Goal: Task Accomplishment & Management: Manage account settings

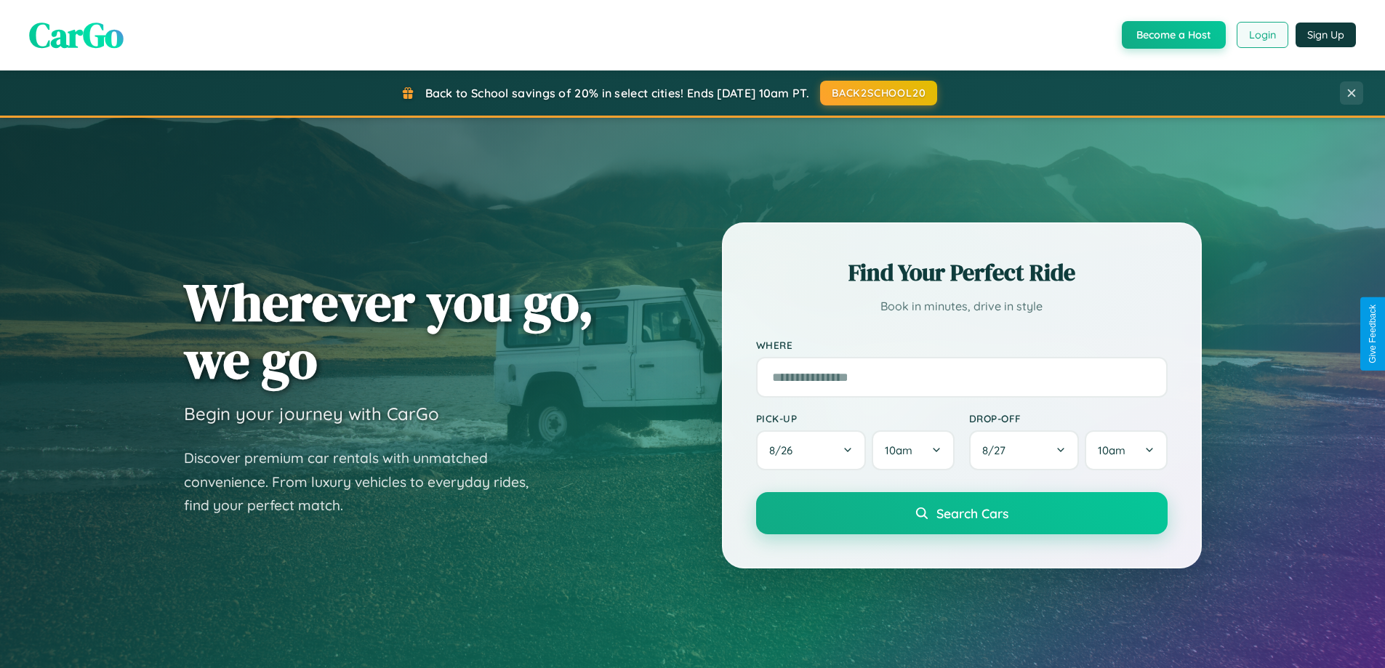
click at [1261, 35] on button "Login" at bounding box center [1262, 35] width 52 height 26
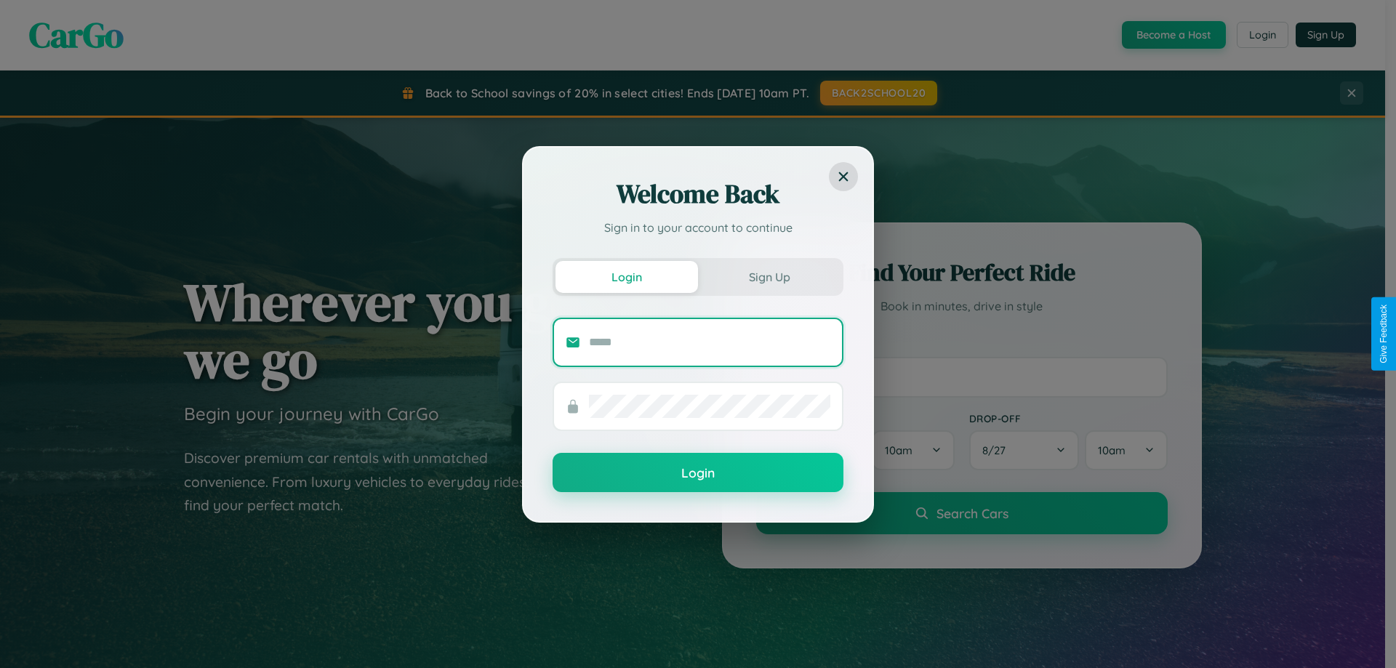
click at [709, 342] on input "text" at bounding box center [709, 342] width 241 height 23
type input "**********"
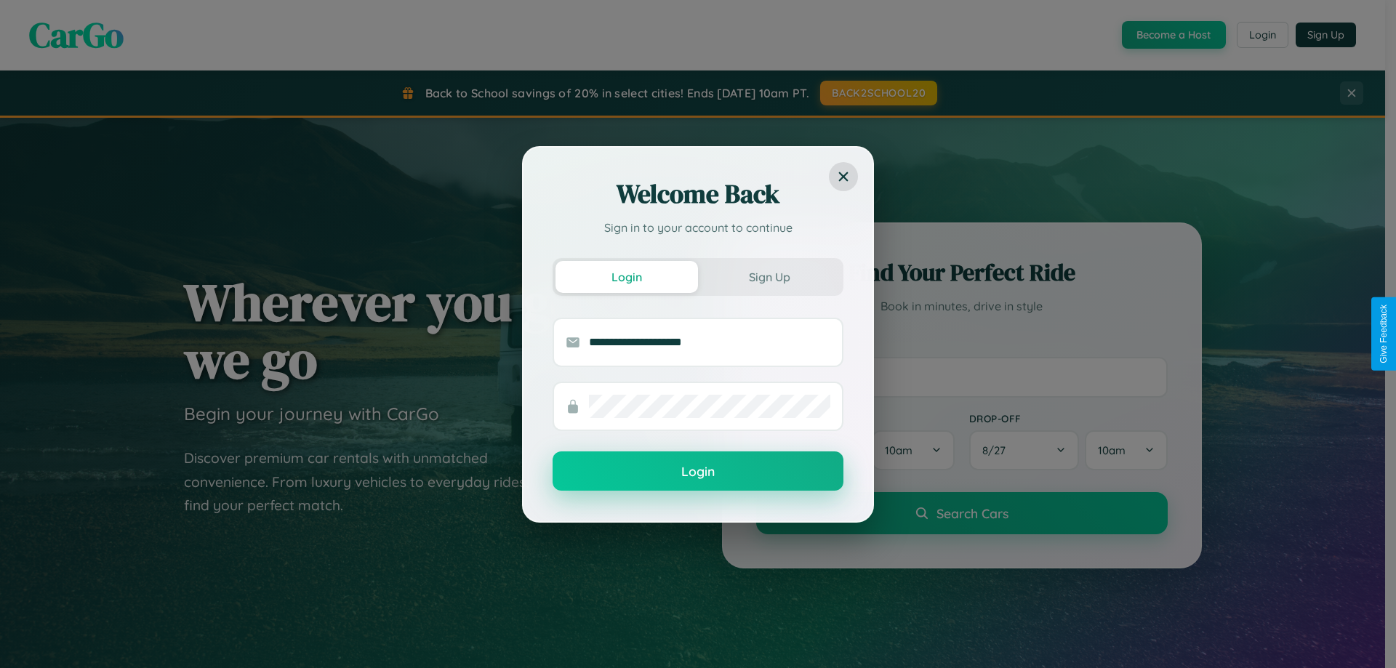
click at [698, 472] on button "Login" at bounding box center [697, 470] width 291 height 39
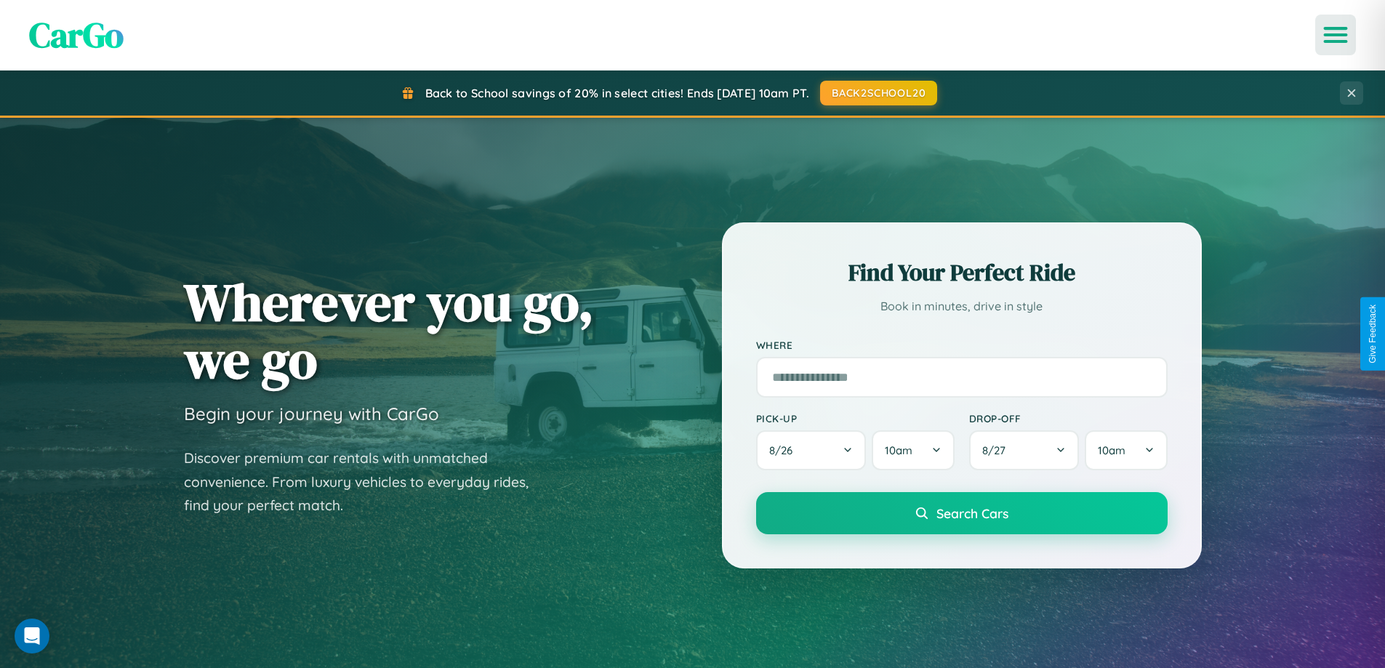
click at [1335, 35] on icon "Open menu" at bounding box center [1335, 34] width 21 height 13
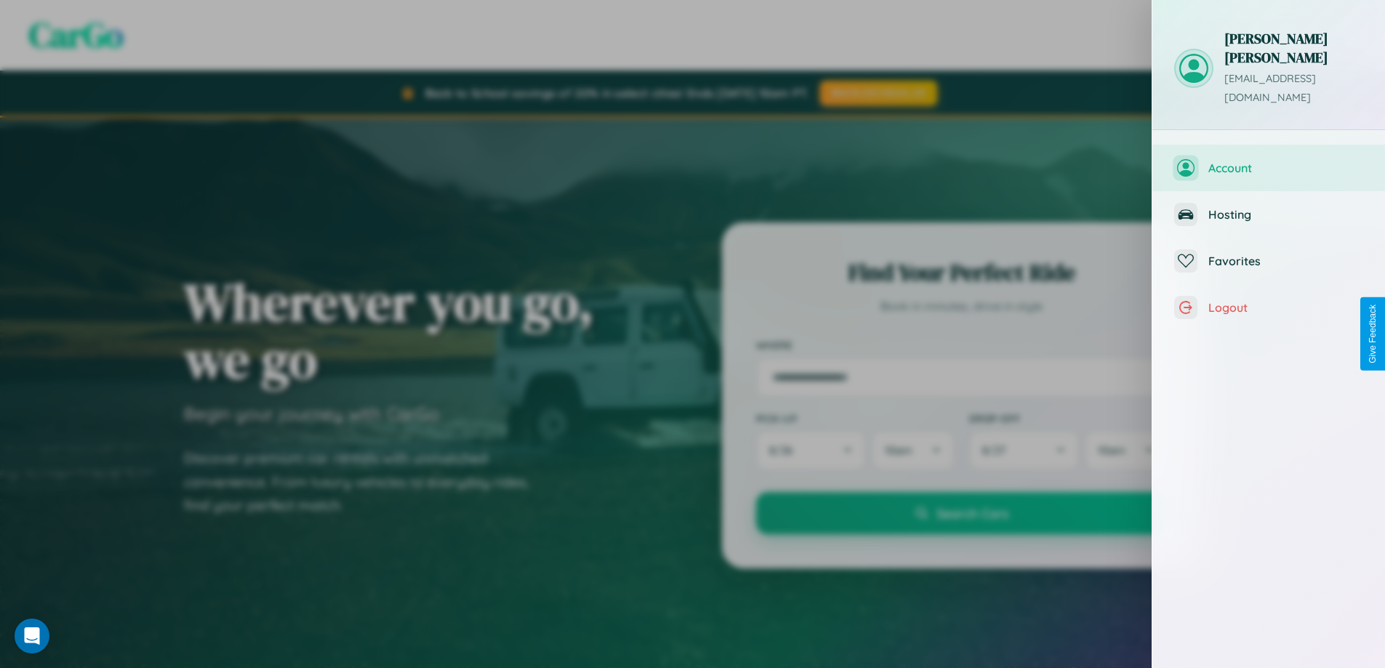
click at [1268, 161] on span "Account" at bounding box center [1285, 168] width 155 height 15
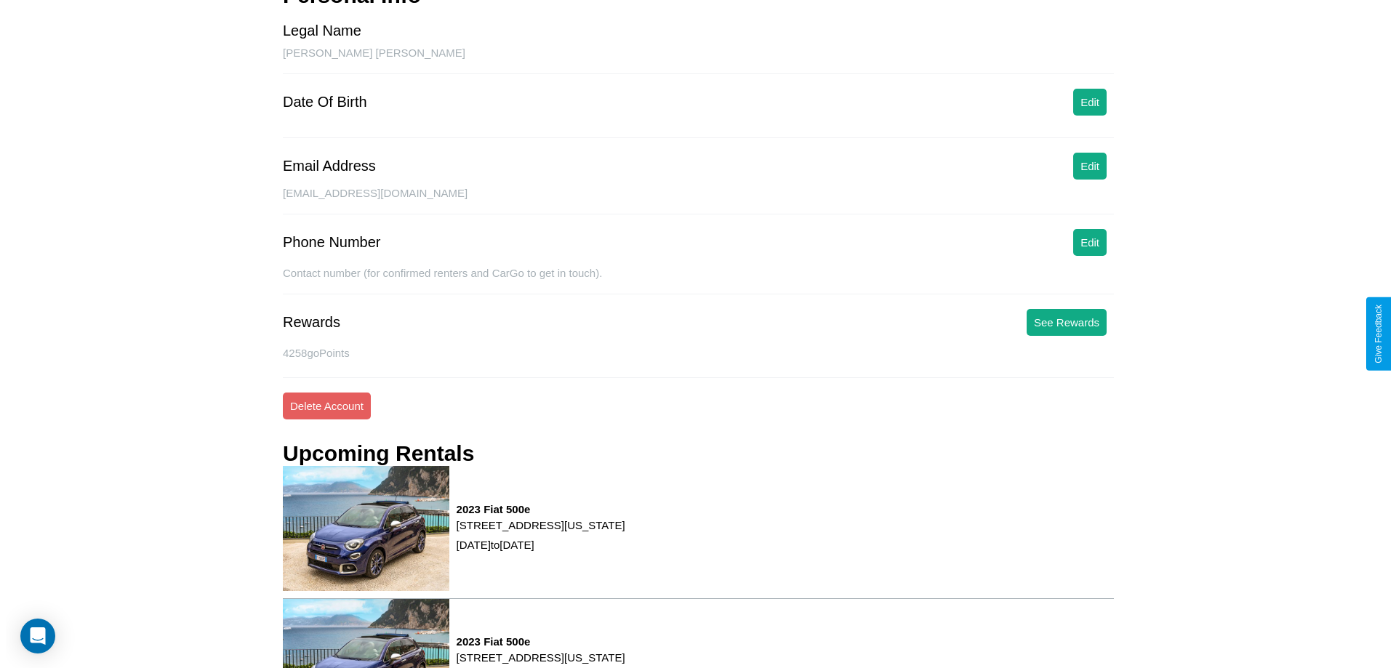
scroll to position [185, 0]
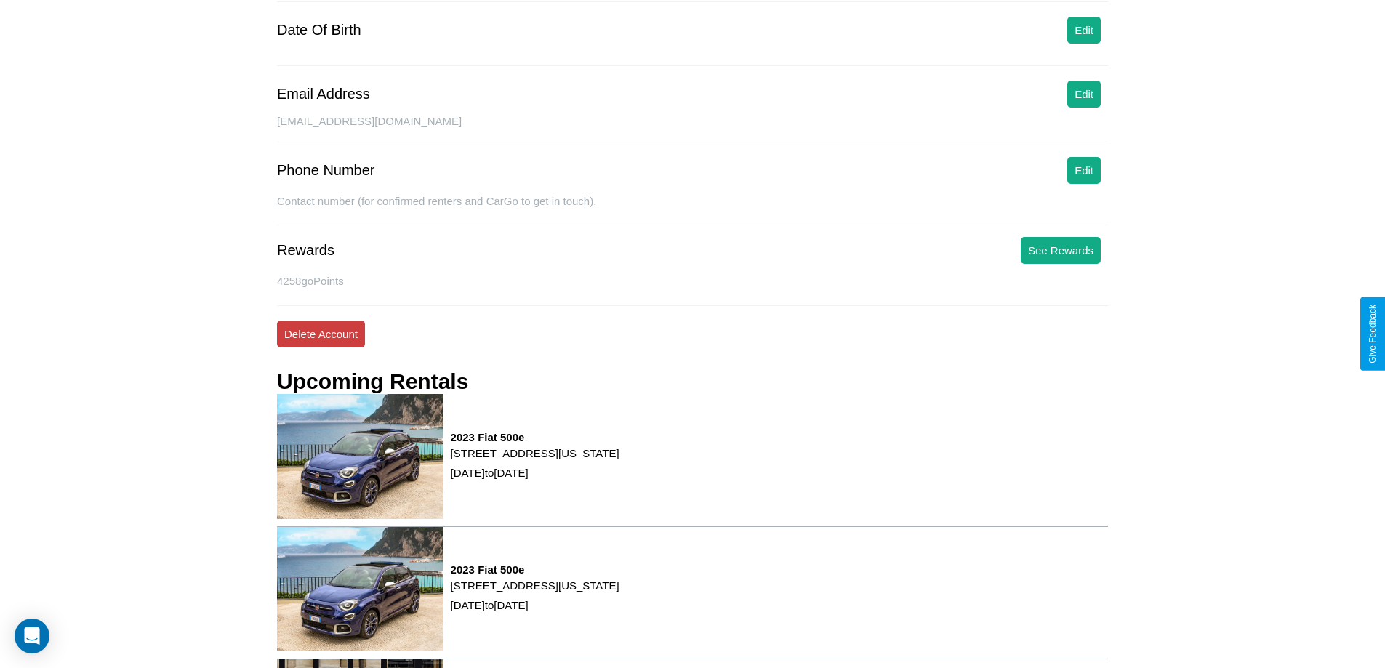
click at [321, 334] on button "Delete Account" at bounding box center [321, 334] width 88 height 27
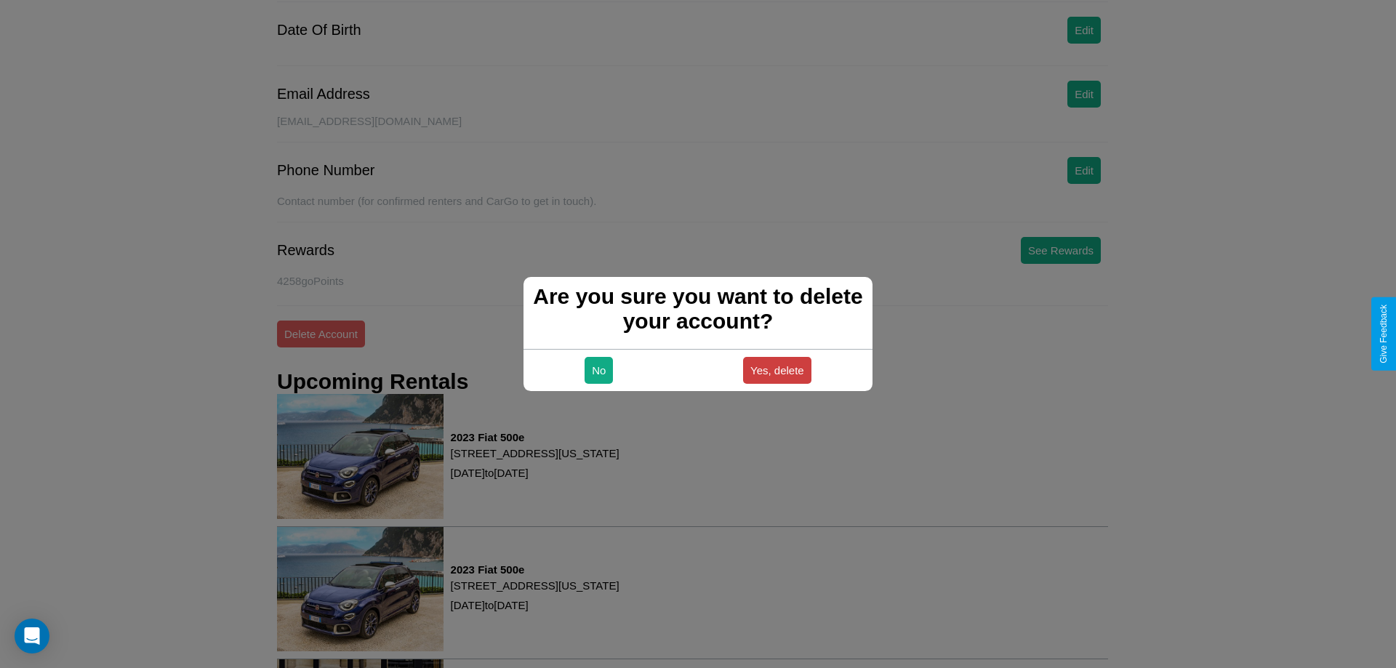
click at [776, 370] on button "Yes, delete" at bounding box center [777, 370] width 68 height 27
